Goal: Task Accomplishment & Management: Use online tool/utility

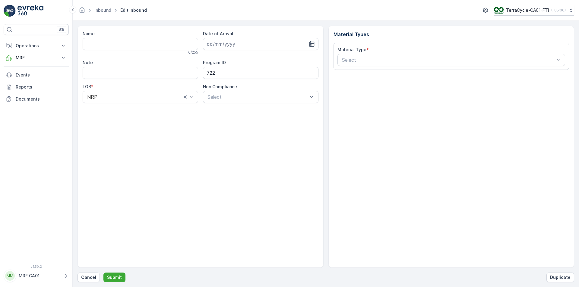
type input "1ZW335X69198127137"
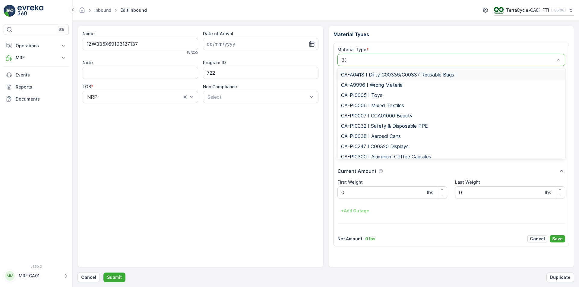
type input "333"
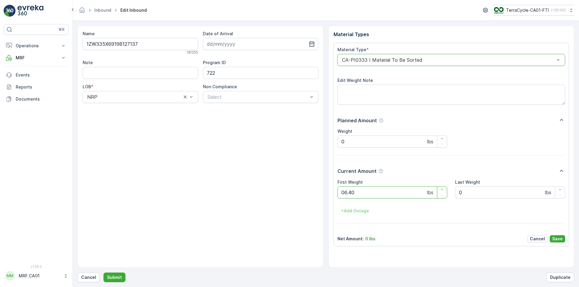
click at [103, 273] on button "Submit" at bounding box center [114, 278] width 22 height 10
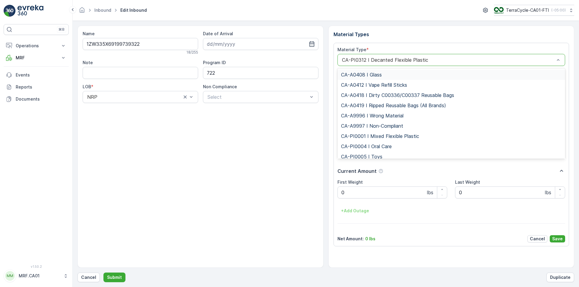
click at [459, 62] on div "CA-PI0312 I Decanted Flexible Plastic" at bounding box center [451, 60] width 228 height 12
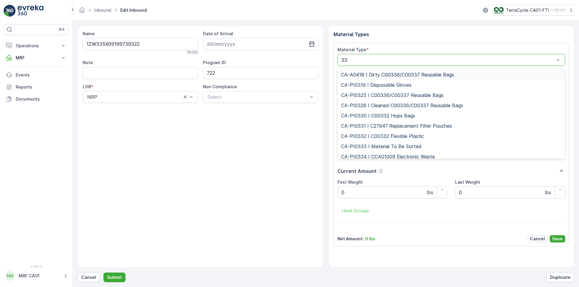
type input "333"
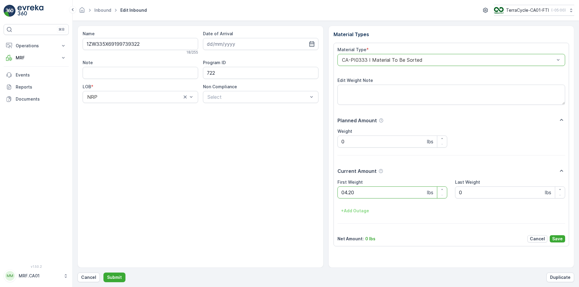
click at [103, 273] on button "Submit" at bounding box center [114, 278] width 22 height 10
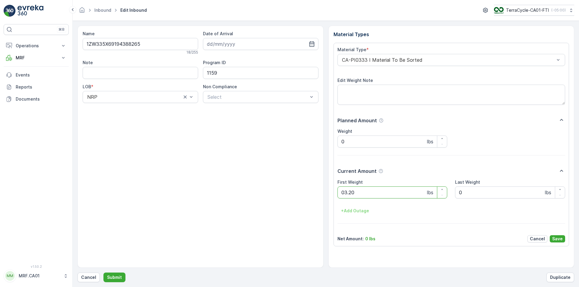
click at [103, 273] on button "Submit" at bounding box center [114, 278] width 22 height 10
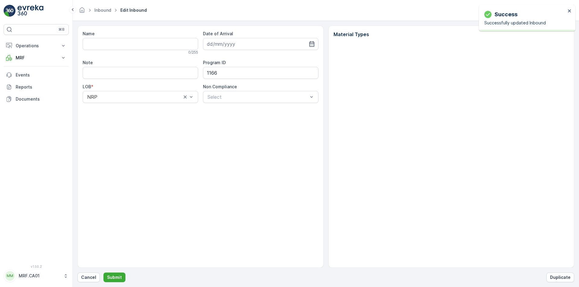
type input "1ZW335X69191543039"
type input "15.09.2025"
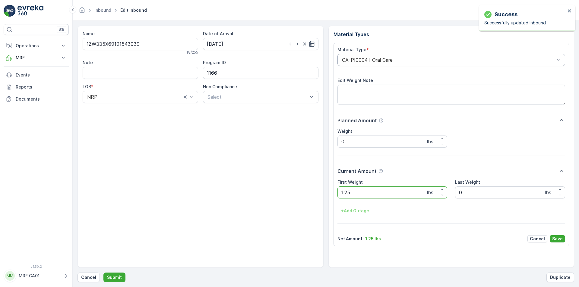
click at [409, 57] on div "CA-PI0004 I Oral Care" at bounding box center [451, 60] width 228 height 12
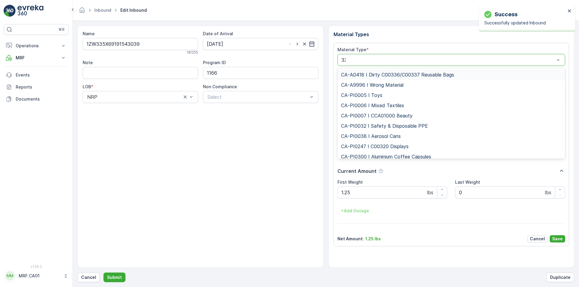
type input "333"
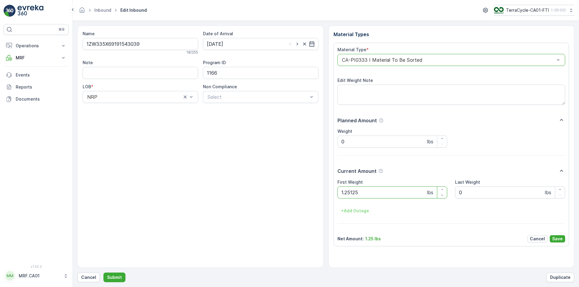
click at [103, 273] on button "Submit" at bounding box center [114, 278] width 22 height 10
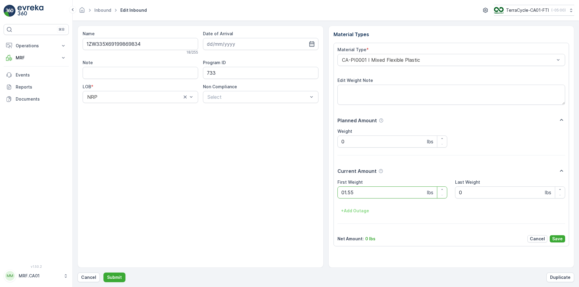
click at [103, 273] on button "Submit" at bounding box center [114, 278] width 22 height 10
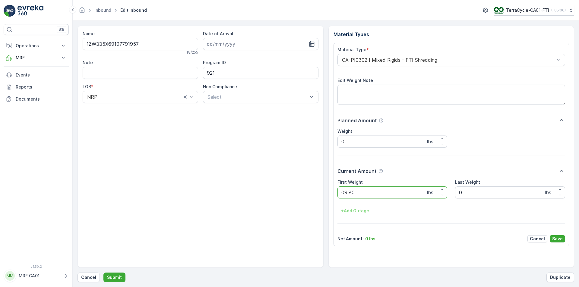
click at [103, 273] on button "Submit" at bounding box center [114, 278] width 22 height 10
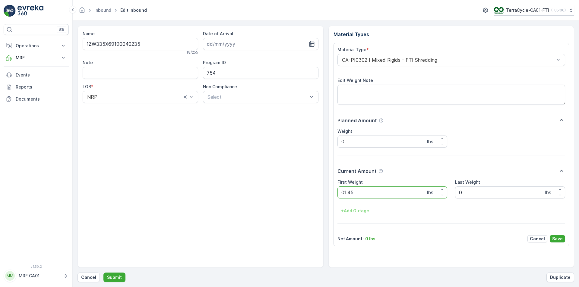
click at [103, 273] on button "Submit" at bounding box center [114, 278] width 22 height 10
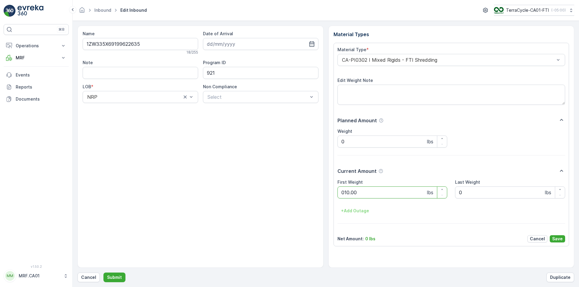
click at [103, 273] on button "Submit" at bounding box center [114, 278] width 22 height 10
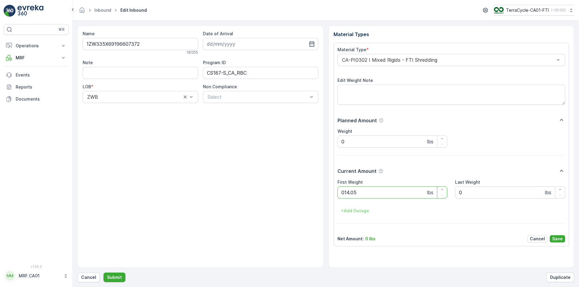
click at [103, 273] on button "Submit" at bounding box center [114, 278] width 22 height 10
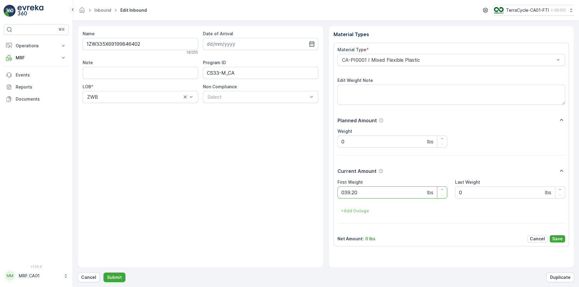
click at [103, 273] on button "Submit" at bounding box center [114, 278] width 22 height 10
type Weight "063"
click at [103, 273] on button "Submit" at bounding box center [114, 278] width 22 height 10
type Weight "033"
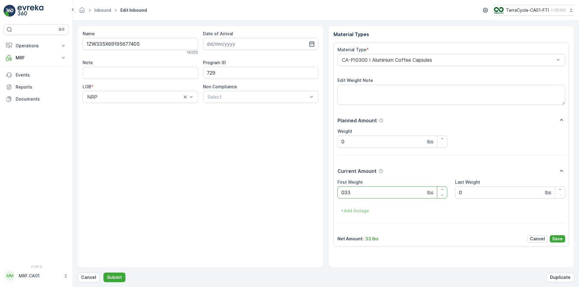
click at [103, 273] on button "Submit" at bounding box center [114, 278] width 22 height 10
type Weight "029"
click at [103, 273] on button "Submit" at bounding box center [114, 278] width 22 height 10
type Weight "035"
click at [103, 273] on button "Submit" at bounding box center [114, 278] width 22 height 10
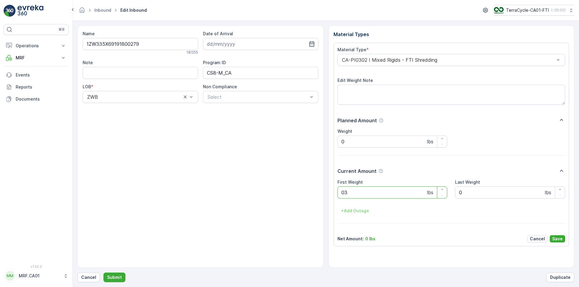
type Weight "032"
click at [103, 273] on button "Submit" at bounding box center [114, 278] width 22 height 10
type Weight "035"
click at [103, 273] on button "Submit" at bounding box center [114, 278] width 22 height 10
type Weight "037"
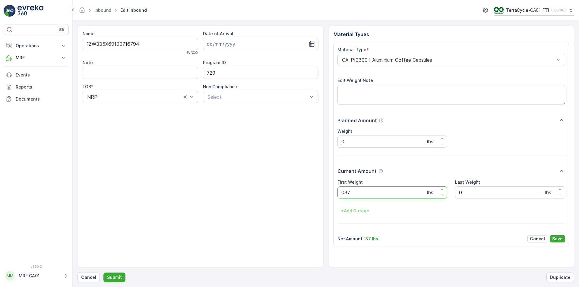
click at [103, 273] on button "Submit" at bounding box center [114, 278] width 22 height 10
type Weight "039"
click at [103, 273] on button "Submit" at bounding box center [114, 278] width 22 height 10
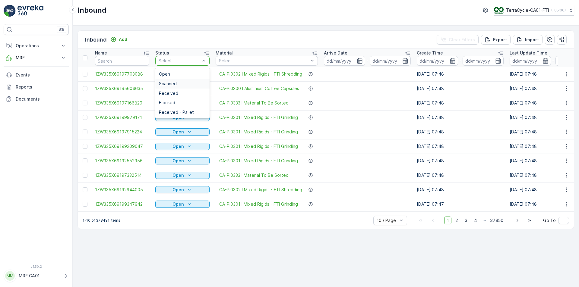
click at [187, 86] on div "Scanned" at bounding box center [182, 84] width 54 height 10
